Goal: Task Accomplishment & Management: Manage account settings

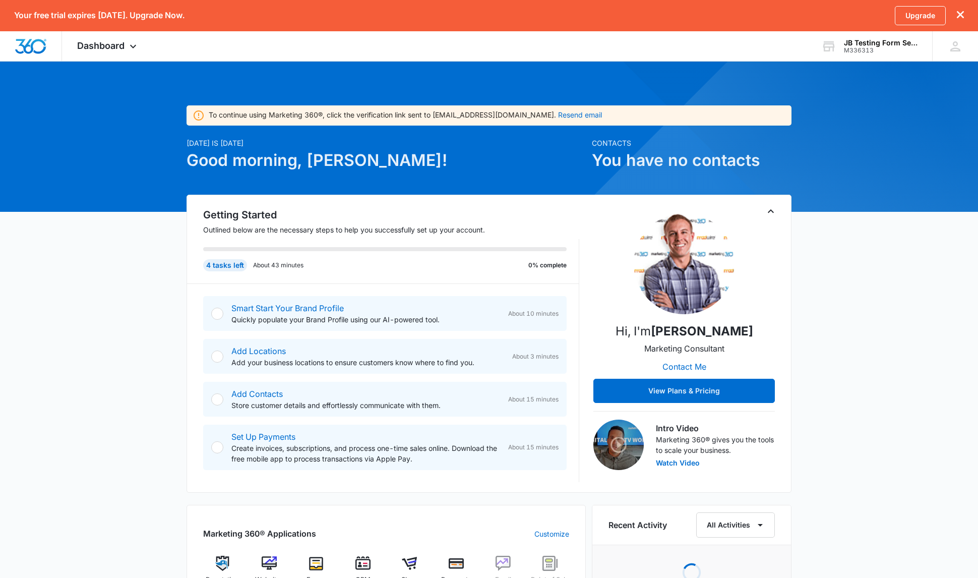
drag, startPoint x: 934, startPoint y: 107, endPoint x: 968, endPoint y: 12, distance: 101.3
click at [934, 105] on div "To continue using Marketing 360®, click the verification link sent to [EMAIL_AD…" at bounding box center [489, 526] width 978 height 906
click at [900, 43] on div "JB Testing Form Setup" at bounding box center [881, 43] width 74 height 8
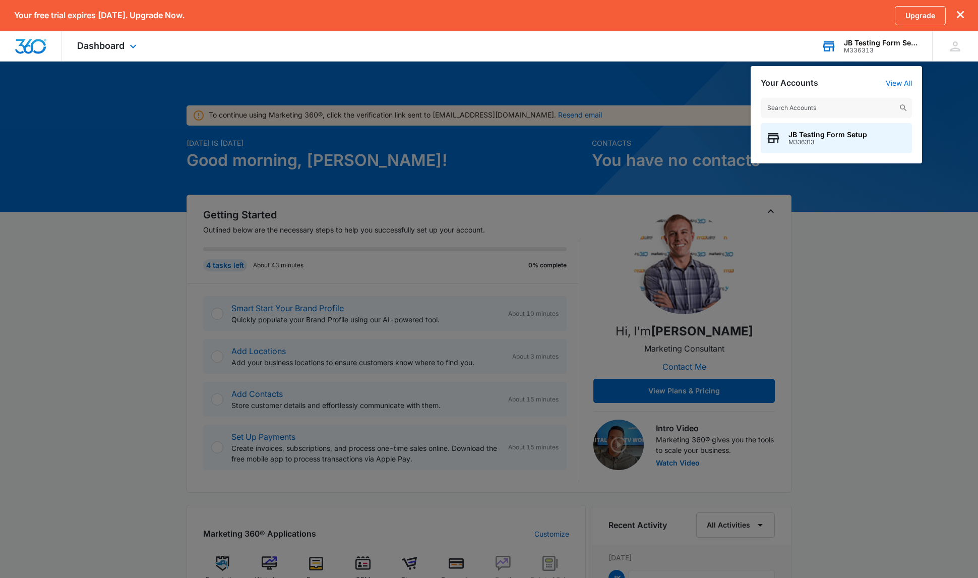
click at [814, 101] on input "text" at bounding box center [836, 108] width 151 height 20
click at [811, 111] on input "text" at bounding box center [836, 108] width 151 height 20
drag, startPoint x: 771, startPoint y: 108, endPoint x: 761, endPoint y: 107, distance: 10.6
click at [761, 107] on input "M1098" at bounding box center [836, 108] width 151 height 20
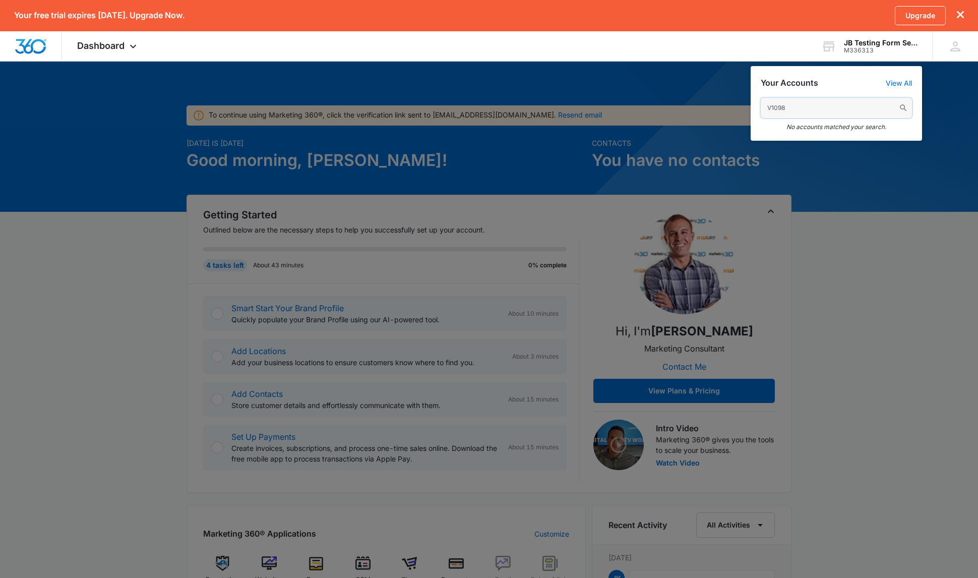
drag, startPoint x: 817, startPoint y: 108, endPoint x: 736, endPoint y: 106, distance: 81.2
click at [736, 62] on nav "Your free trial expires [DATE]. Upgrade Now. Upgrade Dashboard Apps Reputation …" at bounding box center [489, 31] width 978 height 62
drag, startPoint x: 756, startPoint y: 104, endPoint x: 740, endPoint y: 107, distance: 16.8
click at [740, 62] on nav "Your free trial expires [DATE]. Upgrade Now. Upgrade Dashboard Apps Reputation …" at bounding box center [489, 31] width 978 height 62
type input "marketing 360"
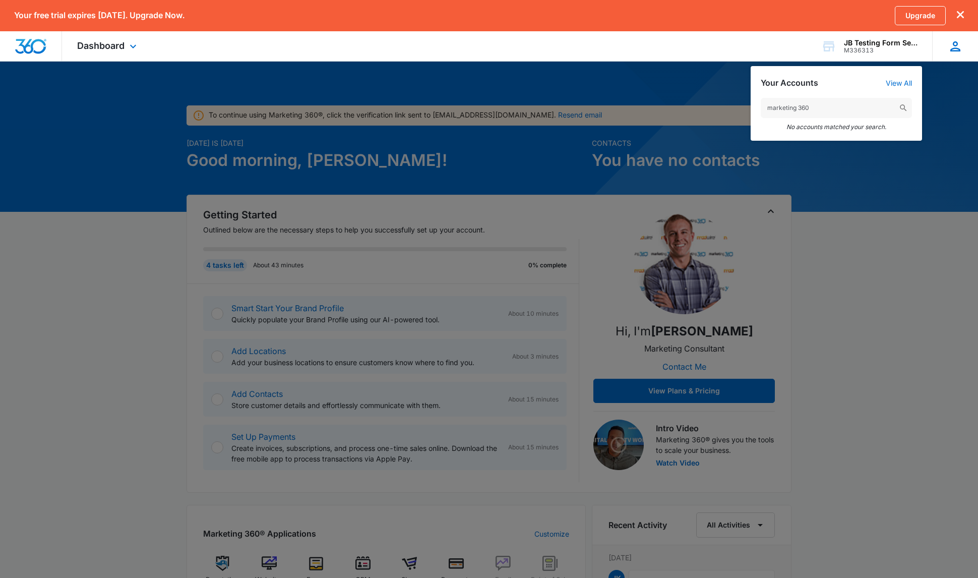
click at [955, 50] on icon at bounding box center [955, 46] width 15 height 15
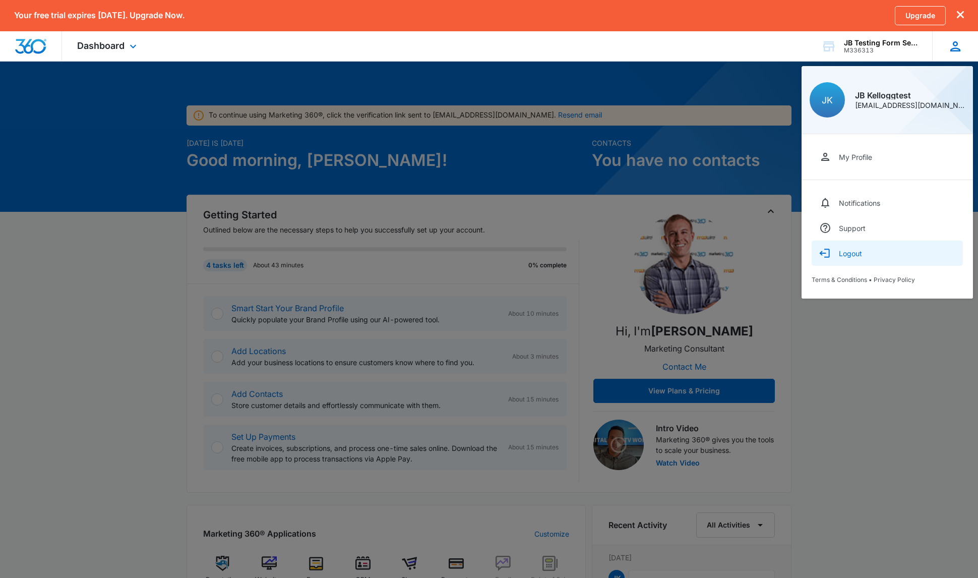
click at [858, 256] on div "Logout" at bounding box center [850, 253] width 23 height 9
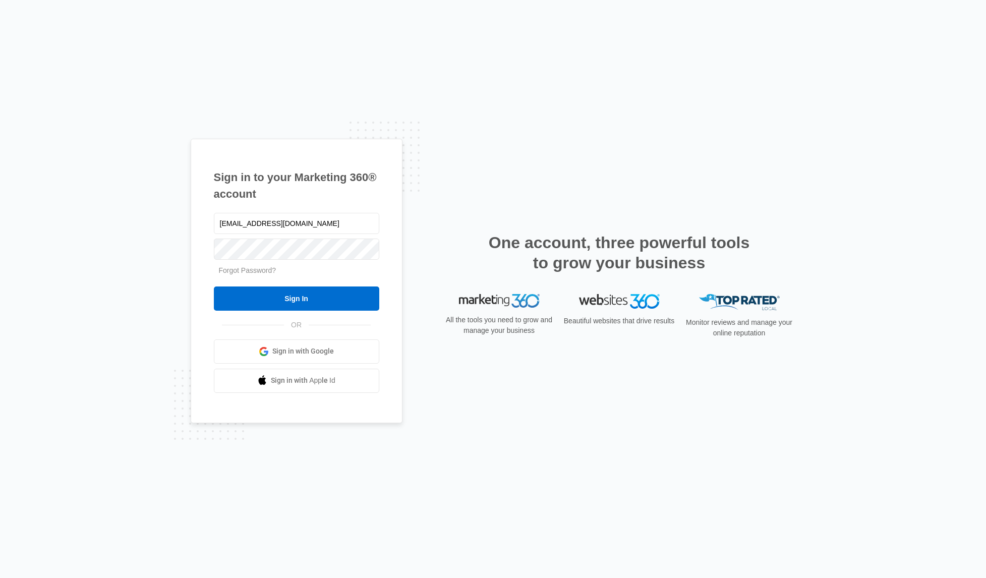
type input "[EMAIL_ADDRESS][DOMAIN_NAME]"
click at [214, 286] on input "Sign In" at bounding box center [296, 298] width 165 height 24
